Goal: Task Accomplishment & Management: Manage account settings

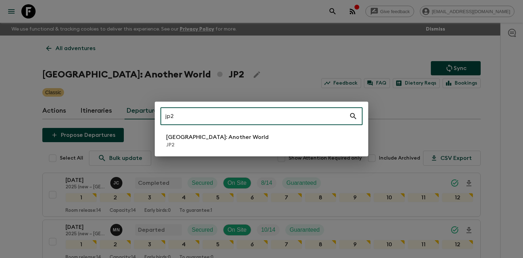
scroll to position [178, 0]
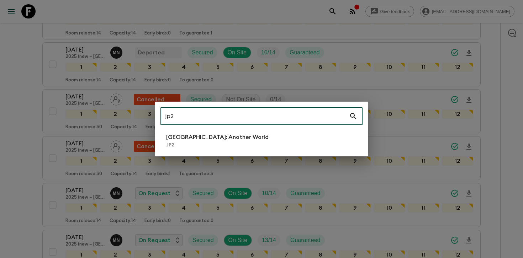
type input "jp2"
click at [188, 144] on p "JP2" at bounding box center [217, 145] width 102 height 7
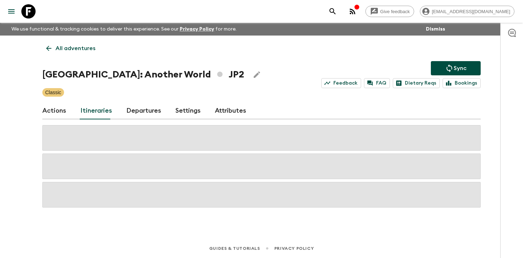
click at [135, 110] on link "Departures" at bounding box center [143, 110] width 35 height 17
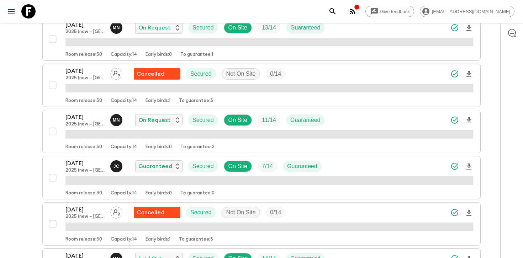
scroll to position [387, 0]
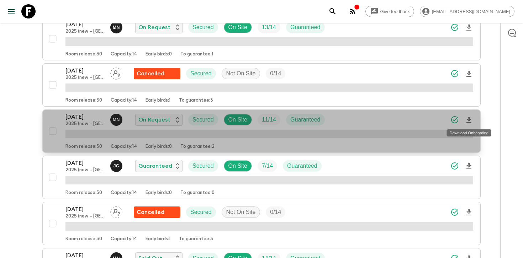
click at [468, 118] on icon "Download Onboarding" at bounding box center [469, 120] width 5 height 6
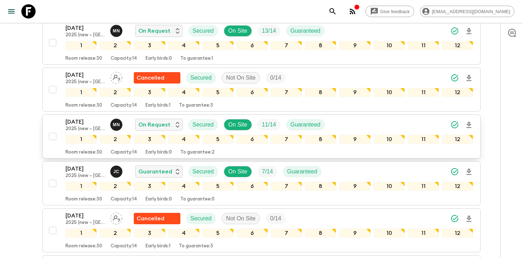
scroll to position [391, 0]
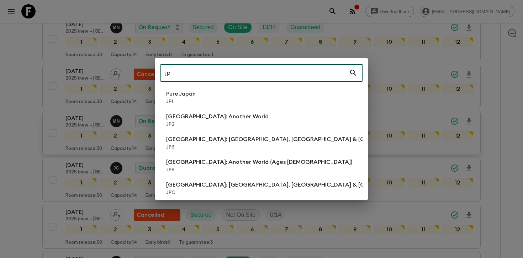
type input "jp"
click at [491, 120] on div "jp ​ Pure [GEOGRAPHIC_DATA] JP1 [GEOGRAPHIC_DATA]: Another World JP2 [GEOGRAPHI…" at bounding box center [261, 129] width 523 height 258
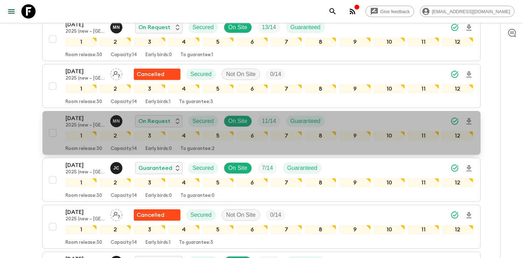
click at [427, 117] on div "[DATE] 2025 (new – [GEOGRAPHIC_DATA]) M N On Request Secured On Site 11 / 14 Gu…" at bounding box center [269, 121] width 408 height 14
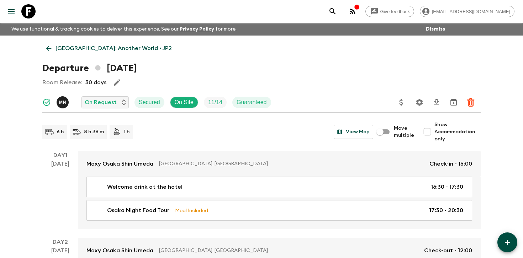
click at [435, 132] on input "Show Accommodation only" at bounding box center [427, 132] width 14 height 14
checkbox input "true"
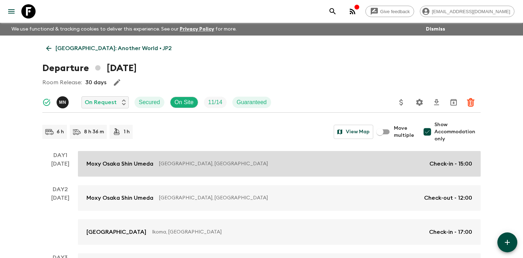
click at [464, 157] on link "Moxy Osaka Shin Umeda [GEOGRAPHIC_DATA], [GEOGRAPHIC_DATA] Check-in - 15:00" at bounding box center [279, 164] width 403 height 26
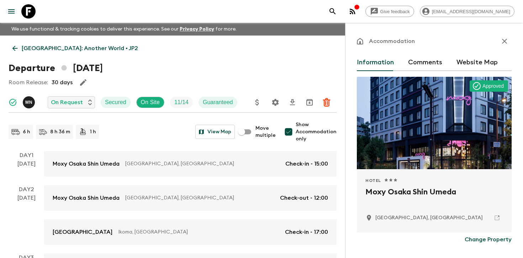
click at [508, 43] on icon "button" at bounding box center [504, 41] width 9 height 9
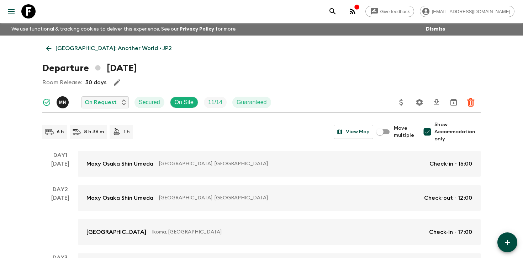
click at [421, 105] on icon "Settings" at bounding box center [419, 102] width 9 height 9
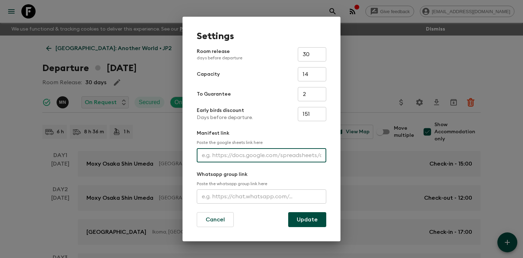
click at [242, 155] on input "text" at bounding box center [262, 155] width 130 height 14
paste input "[URL][DOMAIN_NAME]"
type input "[URL][DOMAIN_NAME]"
click at [310, 223] on button "Update" at bounding box center [307, 219] width 38 height 15
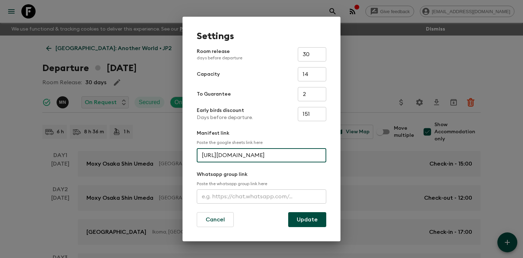
scroll to position [0, 0]
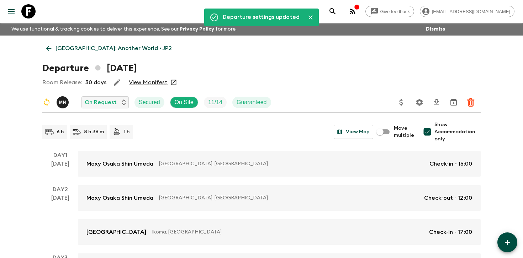
click at [140, 80] on link "View Manifest" at bounding box center [148, 82] width 39 height 7
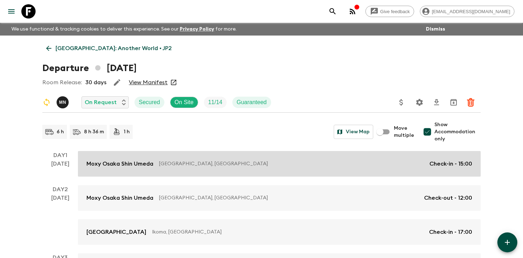
click at [365, 159] on link "Moxy Osaka Shin Umeda [GEOGRAPHIC_DATA], [GEOGRAPHIC_DATA] Check-in - 15:00" at bounding box center [279, 164] width 403 height 26
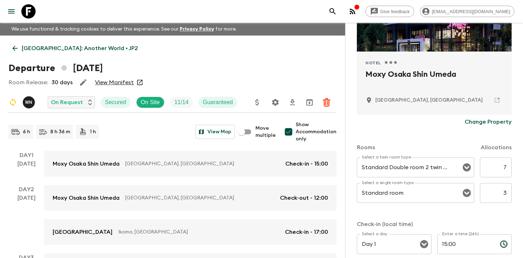
scroll to position [138, 0]
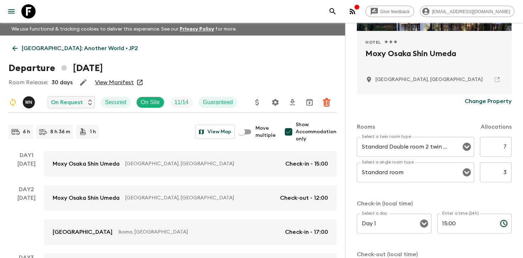
click at [505, 144] on input "7" at bounding box center [496, 147] width 32 height 20
type input "3"
drag, startPoint x: 502, startPoint y: 171, endPoint x: 509, endPoint y: 171, distance: 6.8
click at [509, 171] on input "3" at bounding box center [496, 173] width 32 height 20
type input "7"
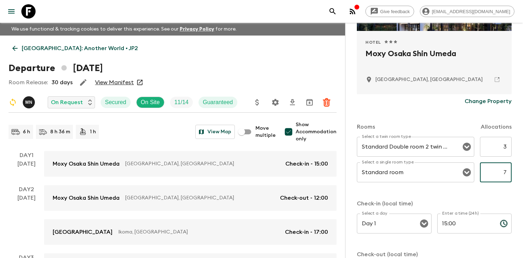
click at [482, 197] on div "Rooms Allocations Select a twin room type Standard Double room 2 twin beds Sele…" at bounding box center [434, 201] width 155 height 184
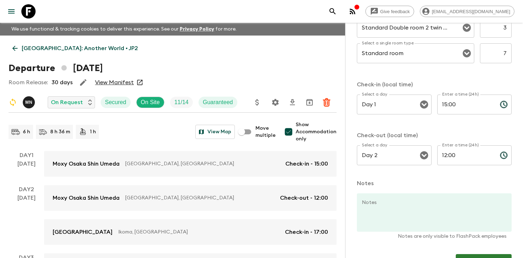
scroll to position [277, 0]
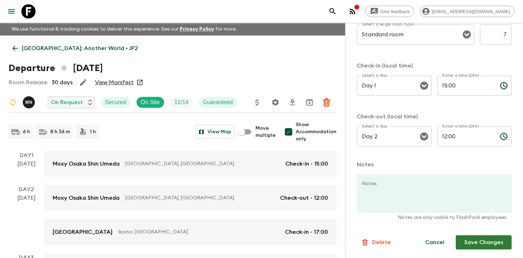
click at [480, 238] on button "Save Changes" at bounding box center [484, 243] width 56 height 14
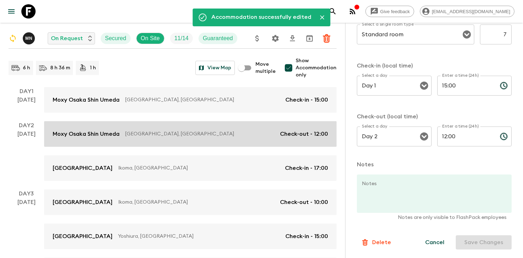
scroll to position [65, 0]
click at [253, 130] on p "[GEOGRAPHIC_DATA], [GEOGRAPHIC_DATA]" at bounding box center [199, 133] width 149 height 7
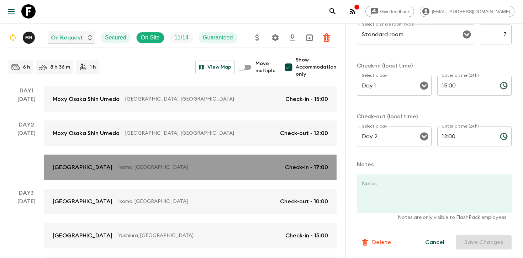
click at [222, 164] on p "Ikoma, [GEOGRAPHIC_DATA]" at bounding box center [198, 167] width 161 height 7
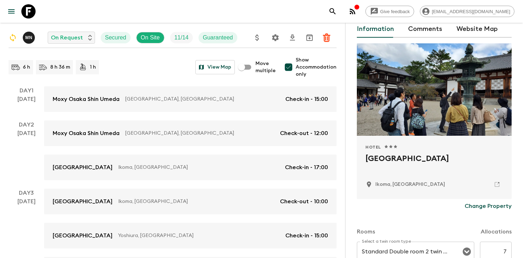
scroll to position [165, 0]
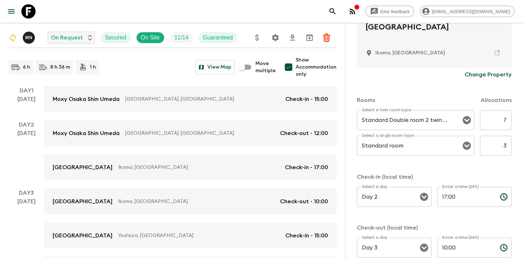
click at [508, 119] on input "7" at bounding box center [496, 120] width 32 height 20
type input "3"
drag, startPoint x: 504, startPoint y: 144, endPoint x: 523, endPoint y: 144, distance: 19.2
click at [523, 144] on div "Accommodation Information Comments Website Map Hotel 1 Star 2 Stars 3 Stars 4 S…" at bounding box center [434, 152] width 178 height 258
type input "7"
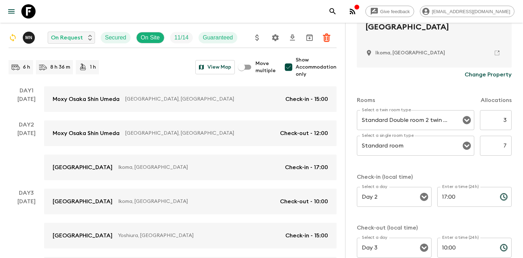
click at [488, 167] on div "Rooms Allocations Select a twin room type Standard Double room 2 twin beds Sele…" at bounding box center [434, 174] width 155 height 184
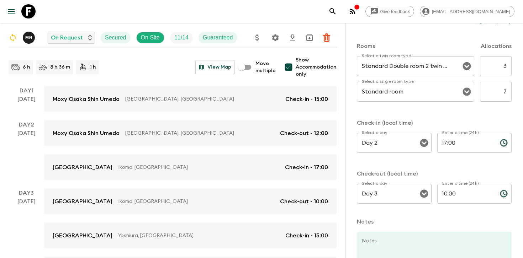
scroll to position [277, 0]
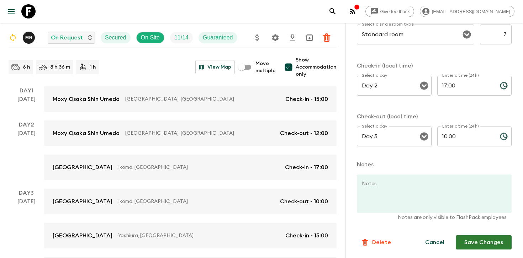
click at [471, 241] on button "Save Changes" at bounding box center [484, 243] width 56 height 14
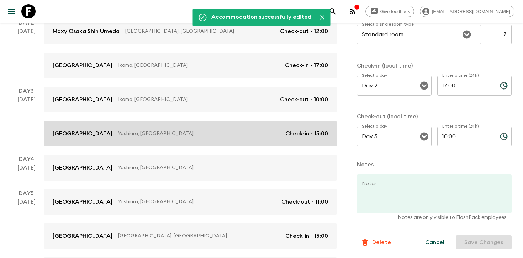
scroll to position [171, 0]
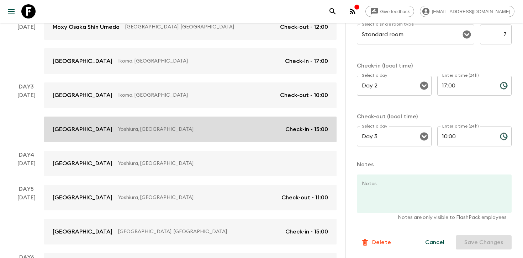
click at [201, 132] on p "Yoshiura, [GEOGRAPHIC_DATA]" at bounding box center [199, 129] width 162 height 7
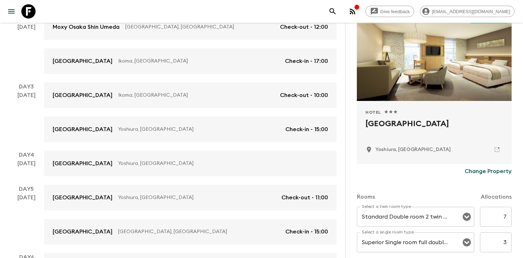
scroll to position [94, 0]
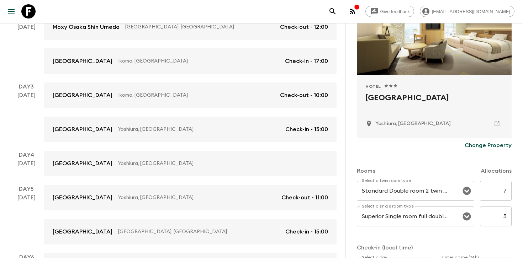
click at [505, 185] on input "7" at bounding box center [496, 191] width 32 height 20
type input "3"
click at [505, 217] on input "3" at bounding box center [496, 217] width 32 height 20
type input "7"
click at [483, 236] on div "Rooms Allocations Select a twin room type Standard Double room 2 twin beds Sele…" at bounding box center [434, 245] width 155 height 184
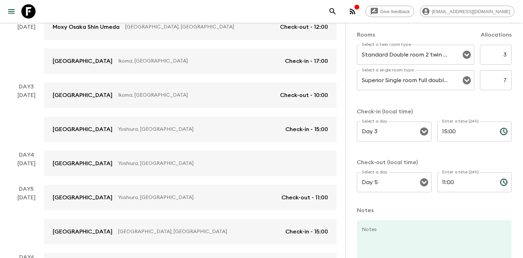
scroll to position [277, 0]
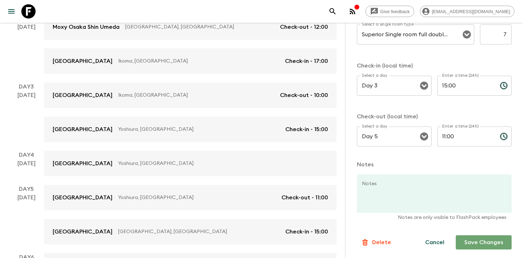
click at [482, 241] on button "Save Changes" at bounding box center [484, 243] width 56 height 14
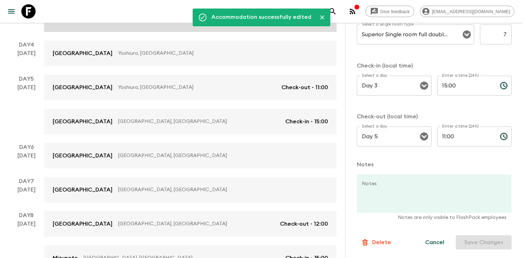
scroll to position [307, 0]
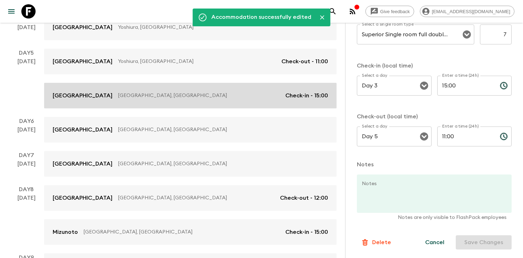
click at [190, 93] on p "[GEOGRAPHIC_DATA], [GEOGRAPHIC_DATA]" at bounding box center [199, 95] width 162 height 7
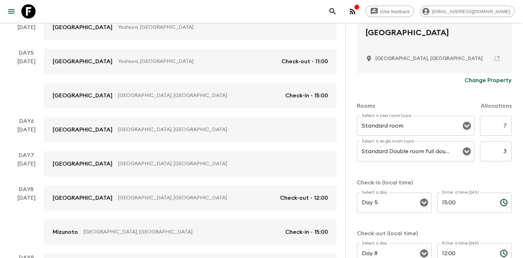
scroll to position [245, 0]
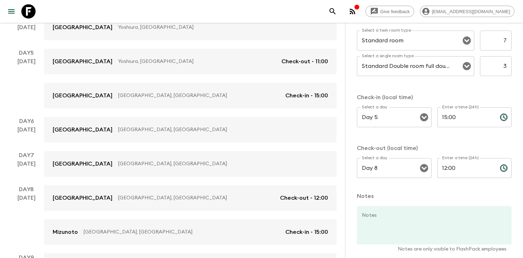
click at [502, 47] on input "7" at bounding box center [496, 41] width 32 height 20
type input "3"
click at [504, 66] on input "3" at bounding box center [496, 66] width 32 height 20
type input "7"
click at [483, 95] on p "Check-in (local time)" at bounding box center [434, 97] width 155 height 9
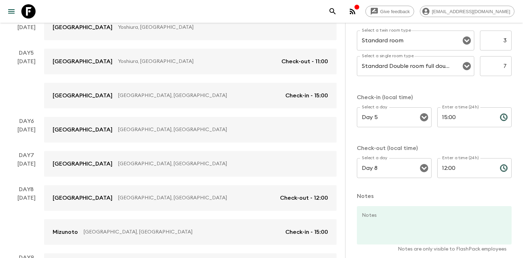
scroll to position [277, 0]
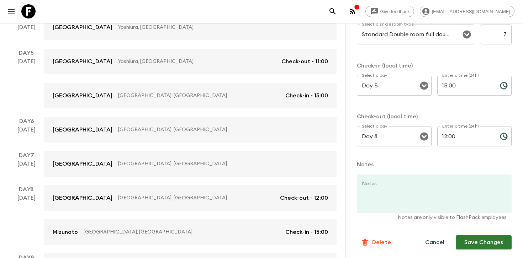
click at [480, 248] on button "Save Changes" at bounding box center [484, 243] width 56 height 14
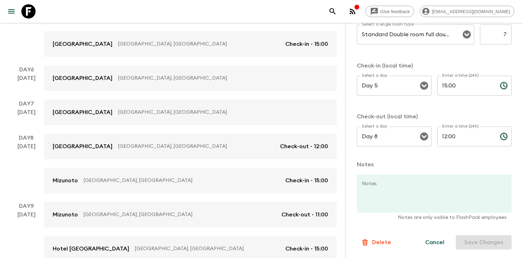
scroll to position [361, 0]
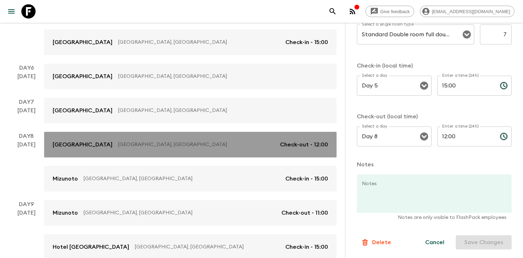
click at [182, 150] on link "[GEOGRAPHIC_DATA], [GEOGRAPHIC_DATA] Check-out - 12:00" at bounding box center [190, 145] width 293 height 26
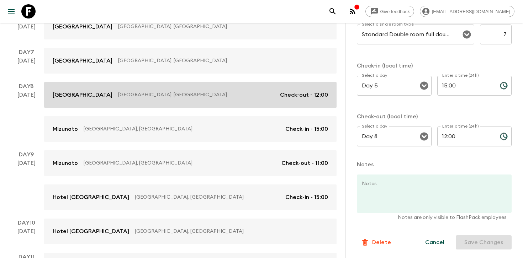
scroll to position [424, 0]
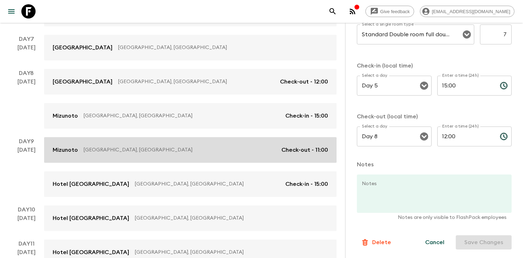
click at [208, 152] on p "[GEOGRAPHIC_DATA], [GEOGRAPHIC_DATA]" at bounding box center [180, 150] width 192 height 7
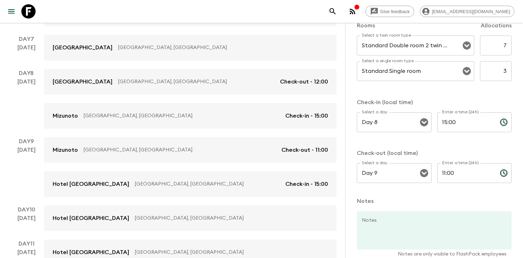
scroll to position [224, 0]
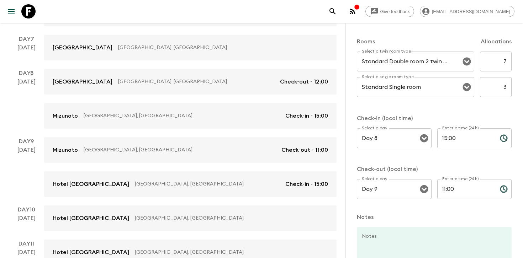
click at [503, 62] on input "7" at bounding box center [496, 62] width 32 height 20
type input "3"
click at [503, 87] on input "3" at bounding box center [496, 87] width 32 height 20
type input "7"
click at [487, 116] on p "Check-in (local time)" at bounding box center [434, 118] width 155 height 9
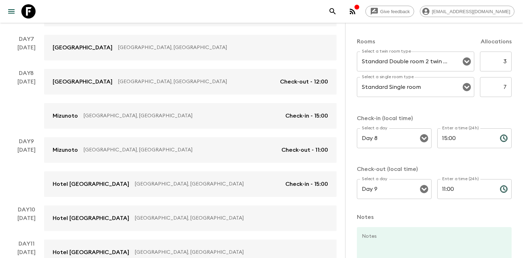
scroll to position [277, 0]
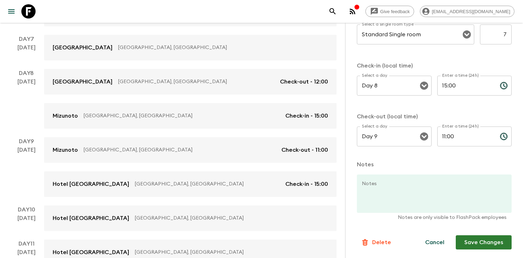
click at [473, 241] on button "Save Changes" at bounding box center [484, 243] width 56 height 14
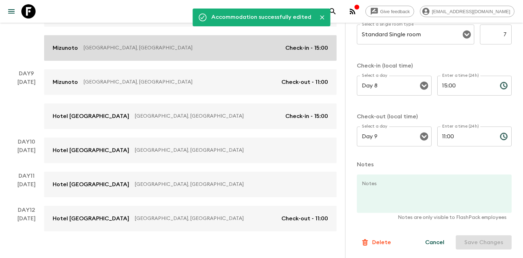
scroll to position [504, 0]
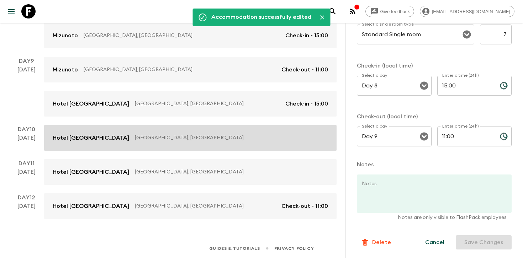
click at [185, 135] on p "[GEOGRAPHIC_DATA], [GEOGRAPHIC_DATA]" at bounding box center [229, 138] width 188 height 7
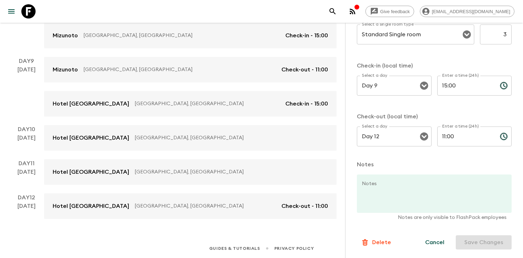
scroll to position [229, 0]
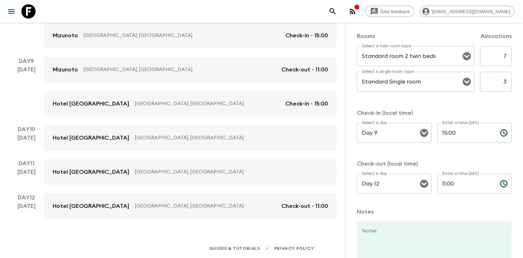
click at [501, 58] on input "7" at bounding box center [496, 56] width 32 height 20
type input "3"
click at [506, 81] on input "3" at bounding box center [496, 82] width 32 height 20
type input "7"
click at [485, 111] on p "Check-in (local time)" at bounding box center [434, 113] width 155 height 9
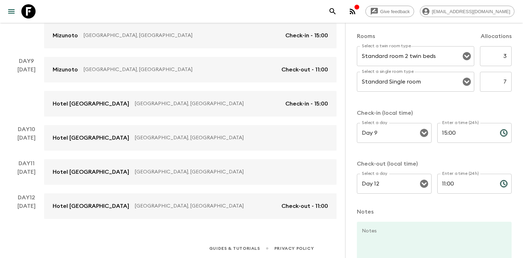
scroll to position [277, 0]
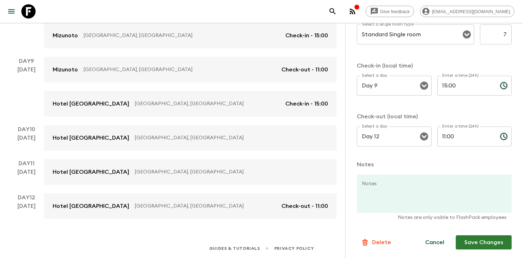
click at [474, 236] on button "Save Changes" at bounding box center [484, 243] width 56 height 14
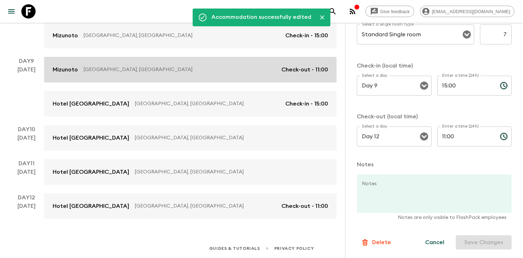
click at [181, 75] on link "[PERSON_NAME], [GEOGRAPHIC_DATA] Check-out - 11:00" at bounding box center [190, 70] width 293 height 26
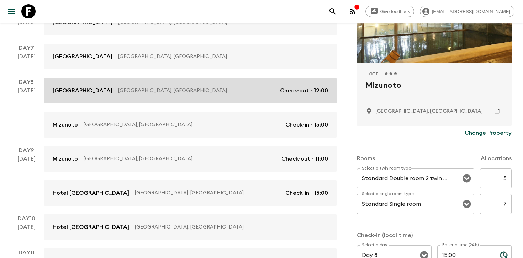
scroll to position [391, 0]
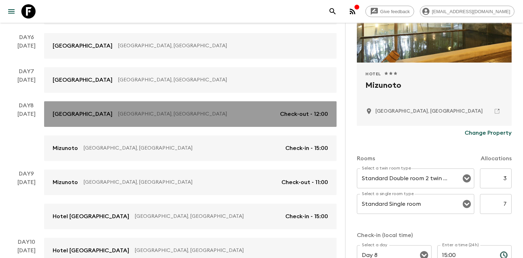
click at [182, 115] on p "[GEOGRAPHIC_DATA], [GEOGRAPHIC_DATA]" at bounding box center [196, 114] width 156 height 7
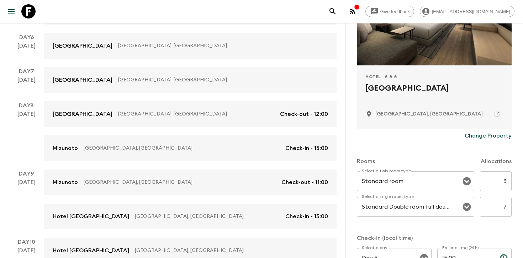
scroll to position [112, 0]
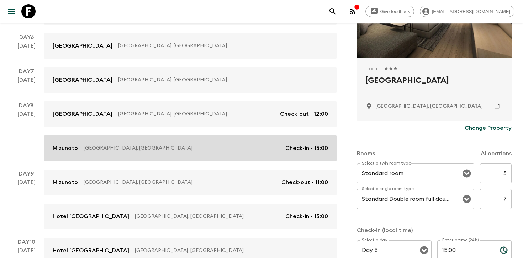
click at [287, 142] on link "[PERSON_NAME], [GEOGRAPHIC_DATA] Check-in - 15:00" at bounding box center [190, 149] width 293 height 26
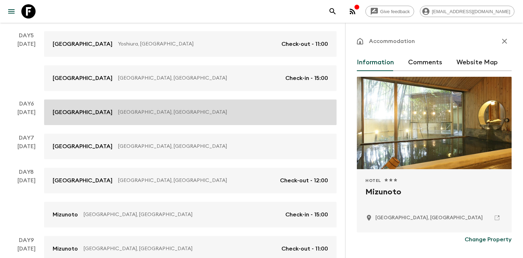
scroll to position [320, 0]
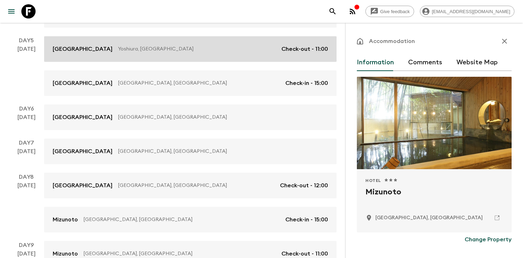
click at [197, 56] on link "Hotel Intergate [GEOGRAPHIC_DATA], [GEOGRAPHIC_DATA] Check-out - 11:00" at bounding box center [190, 49] width 293 height 26
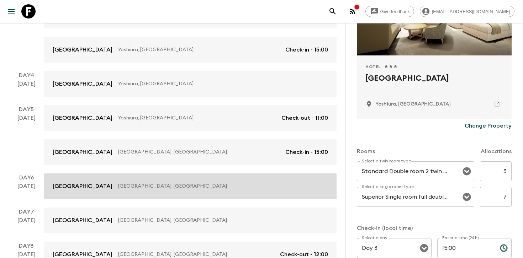
scroll to position [171, 0]
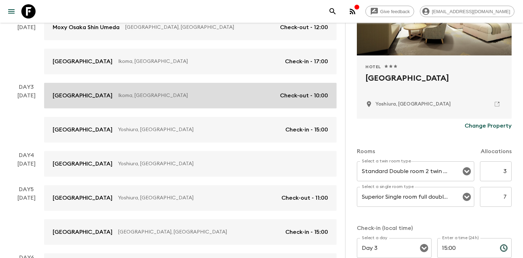
click at [185, 93] on p "Ikoma, [GEOGRAPHIC_DATA]" at bounding box center [196, 95] width 156 height 7
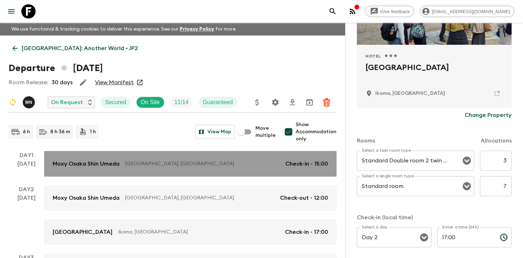
click at [173, 163] on p "[GEOGRAPHIC_DATA], [GEOGRAPHIC_DATA]" at bounding box center [202, 164] width 154 height 7
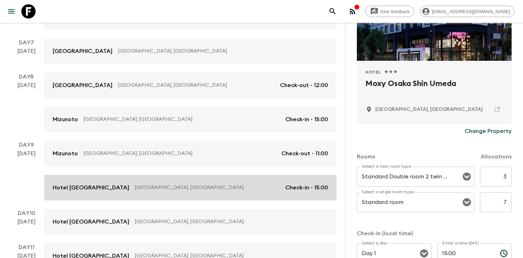
click at [154, 189] on p "[GEOGRAPHIC_DATA], [GEOGRAPHIC_DATA]" at bounding box center [207, 187] width 145 height 7
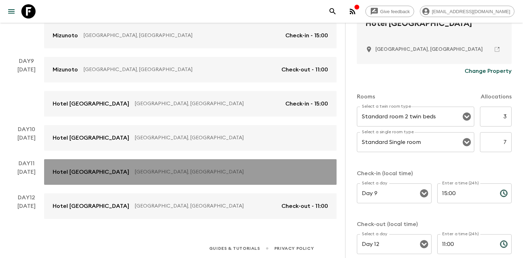
click at [198, 170] on p "[GEOGRAPHIC_DATA], [GEOGRAPHIC_DATA]" at bounding box center [229, 172] width 188 height 7
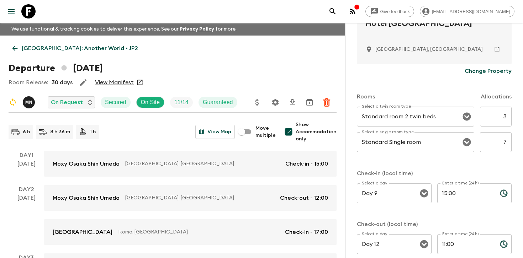
click at [82, 83] on icon "button" at bounding box center [83, 82] width 6 height 6
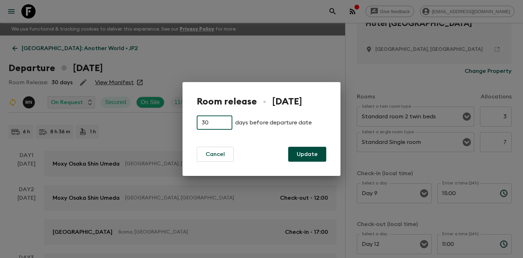
drag, startPoint x: 221, startPoint y: 125, endPoint x: 190, endPoint y: 119, distance: 31.2
click at [190, 119] on div "Room release • [DATE] 30 ​ days before departure date Cancel Update" at bounding box center [262, 129] width 158 height 94
type input "14"
click at [292, 151] on button "Update" at bounding box center [307, 154] width 38 height 15
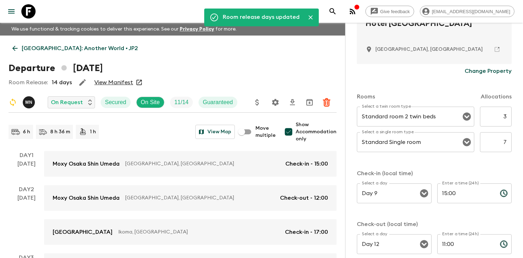
click at [253, 75] on div "Room Release: 14 days View Manifest" at bounding box center [173, 82] width 328 height 14
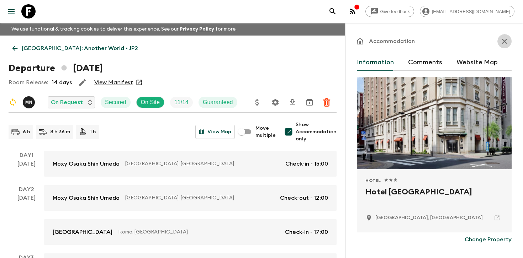
click at [504, 38] on icon "button" at bounding box center [504, 41] width 9 height 9
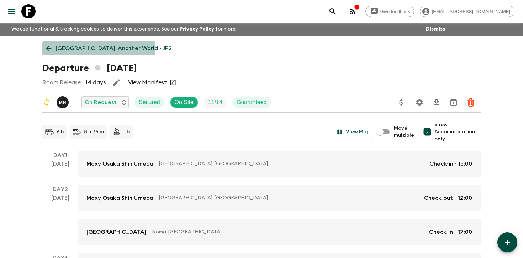
click at [98, 46] on p "[GEOGRAPHIC_DATA]: Another World • JP2" at bounding box center [114, 48] width 116 height 9
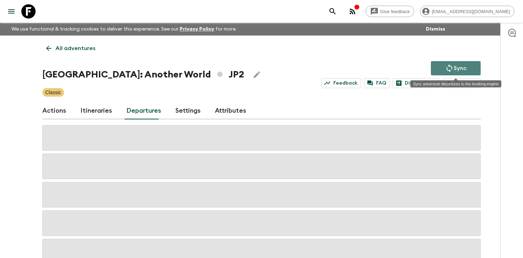
click at [457, 66] on p "Sync" at bounding box center [460, 68] width 13 height 9
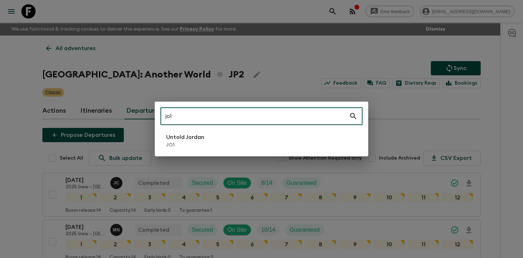
type input "jo1"
click at [232, 144] on li "Untold Jordan JO1" at bounding box center [262, 141] width 202 height 20
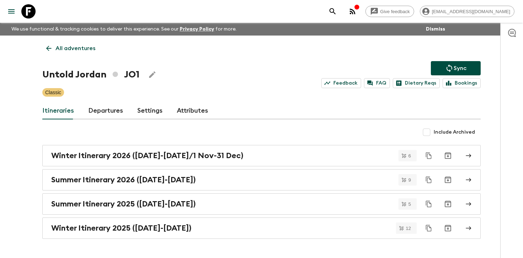
click at [108, 112] on link "Departures" at bounding box center [105, 110] width 35 height 17
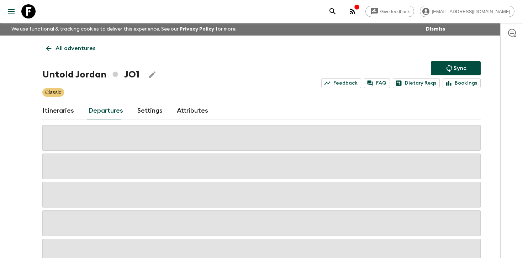
click at [493, 131] on div "Give feedback [PERSON_NAME][EMAIL_ADDRESS][DOMAIN_NAME] We use functional & tra…" at bounding box center [261, 152] width 523 height 304
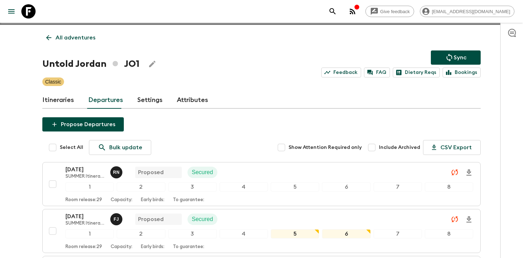
scroll to position [18, 0]
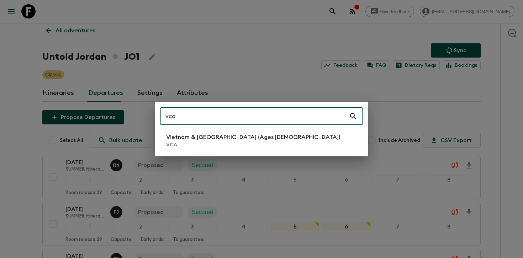
type input "vca"
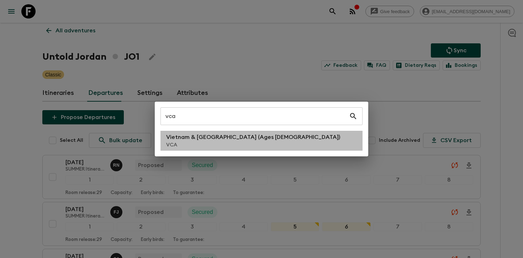
click at [224, 142] on p "VCA" at bounding box center [253, 145] width 174 height 7
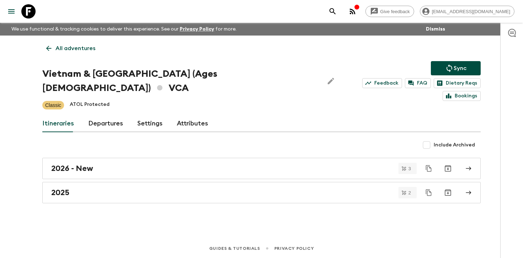
click at [96, 115] on link "Departures" at bounding box center [105, 123] width 35 height 17
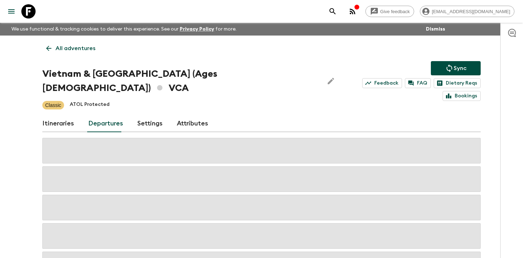
click at [507, 115] on div at bounding box center [511, 141] width 23 height 236
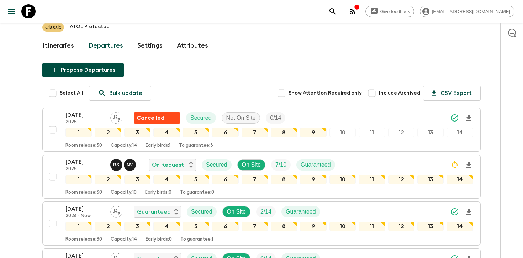
scroll to position [79, 0]
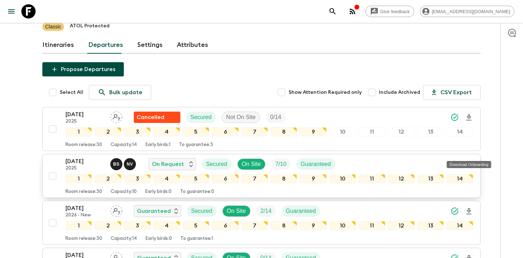
click at [469, 161] on icon "Download Onboarding" at bounding box center [469, 165] width 9 height 9
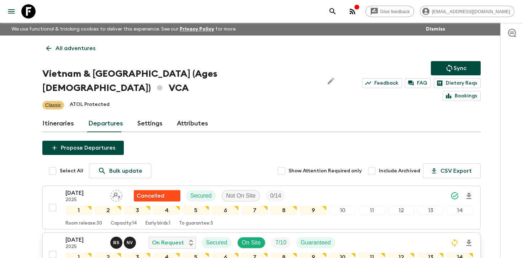
click at [447, 67] on icon "Sync adventure departures to the booking engine" at bounding box center [449, 68] width 9 height 9
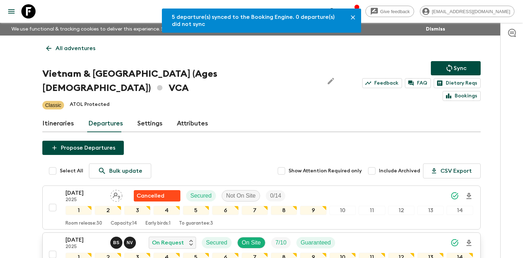
click at [488, 131] on div "5 departure(s) synced to the Booking Engine. 0 departure(s) did not sync All ad…" at bounding box center [262, 240] width 456 height 408
